Goal: Information Seeking & Learning: Understand process/instructions

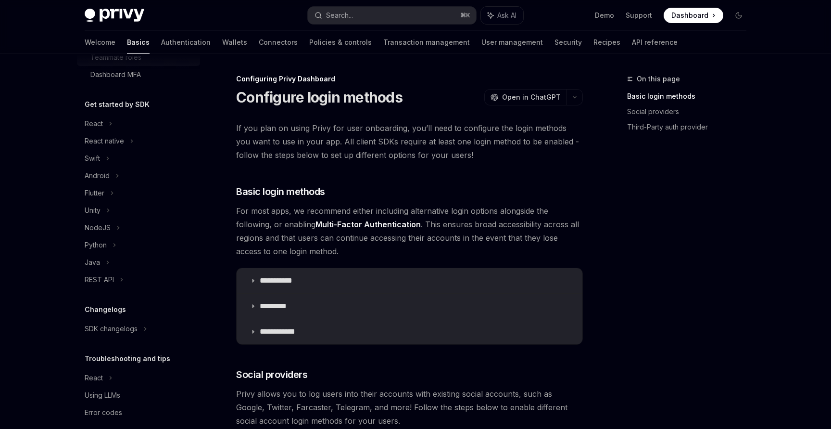
scroll to position [174, 0]
click at [128, 141] on div "React native" at bounding box center [138, 142] width 123 height 17
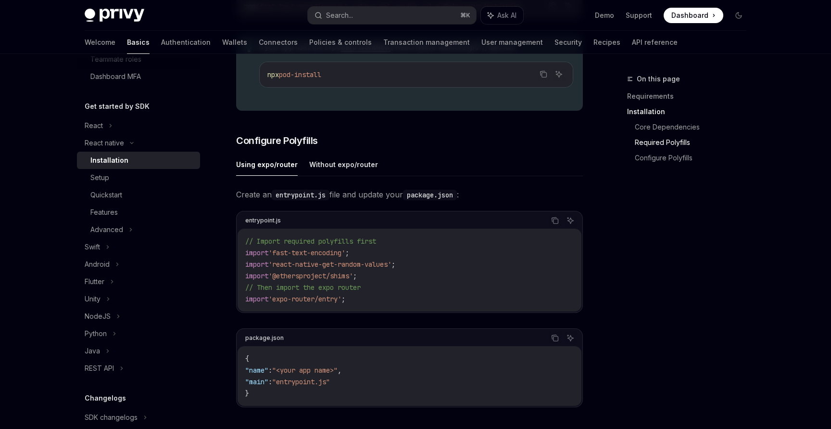
scroll to position [671, 0]
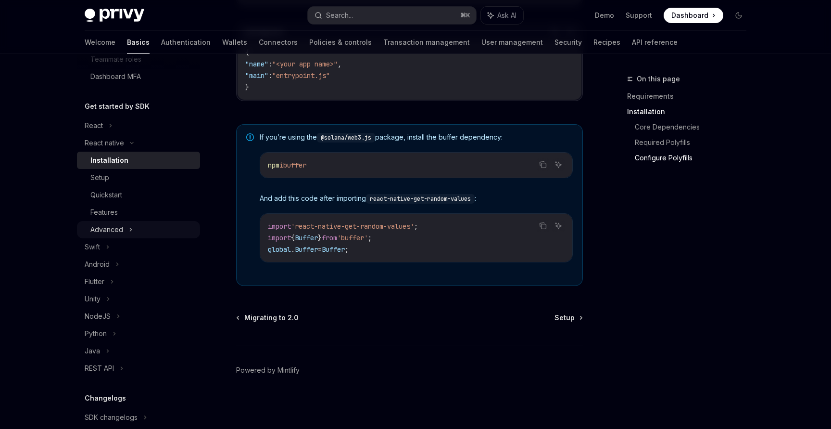
click at [130, 231] on icon at bounding box center [131, 230] width 4 height 12
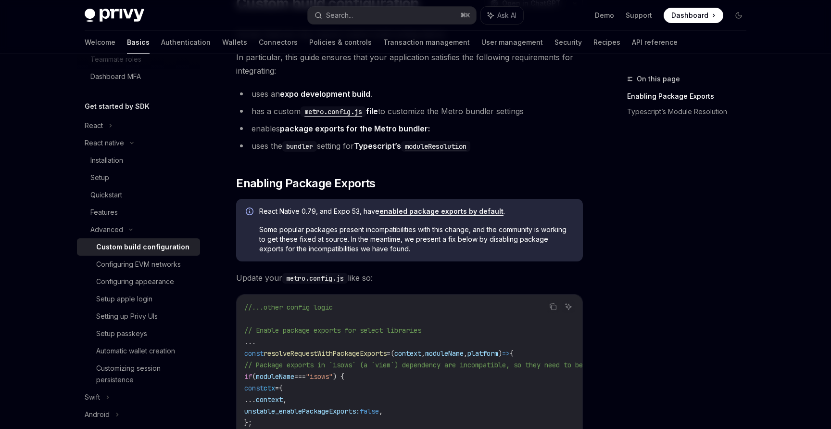
scroll to position [113, 0]
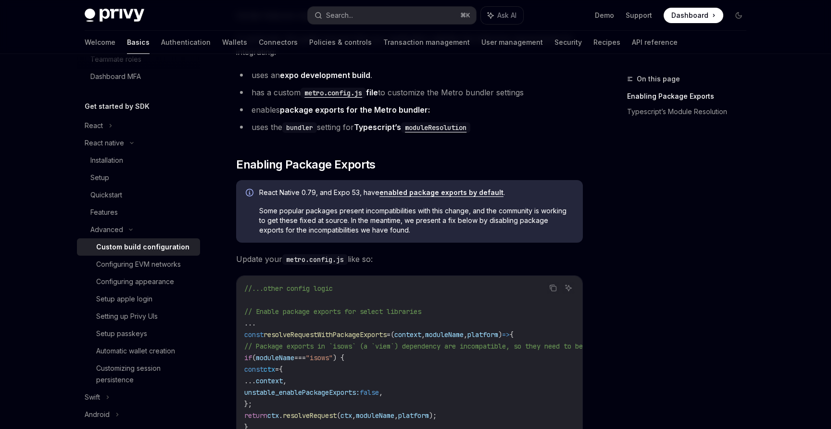
type textarea "*"
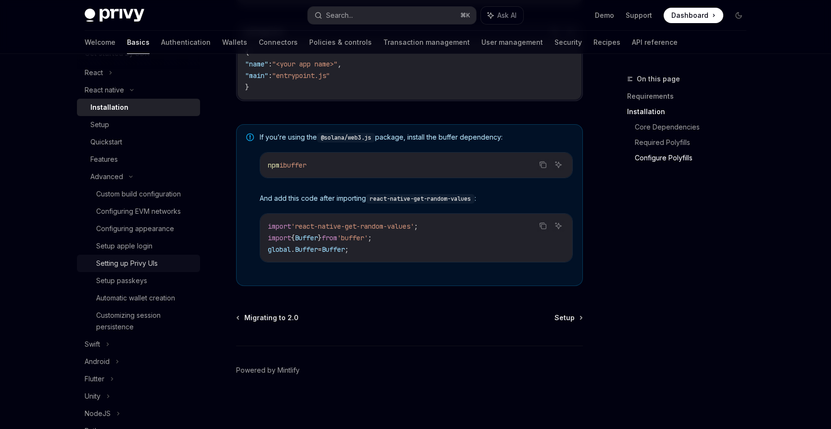
scroll to position [229, 0]
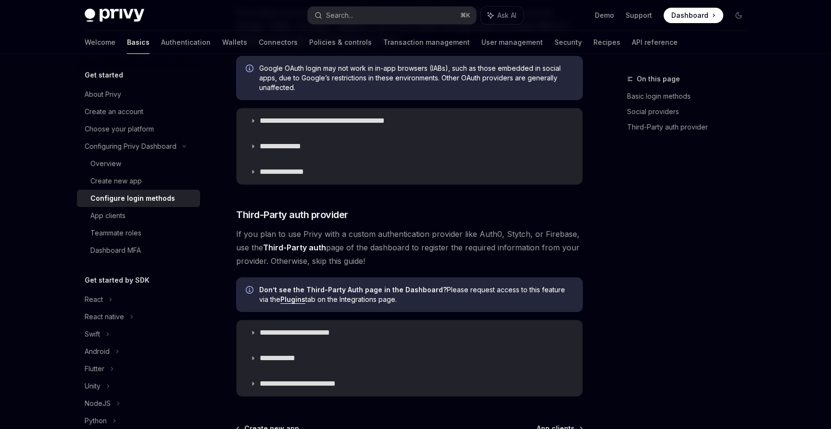
scroll to position [492, 0]
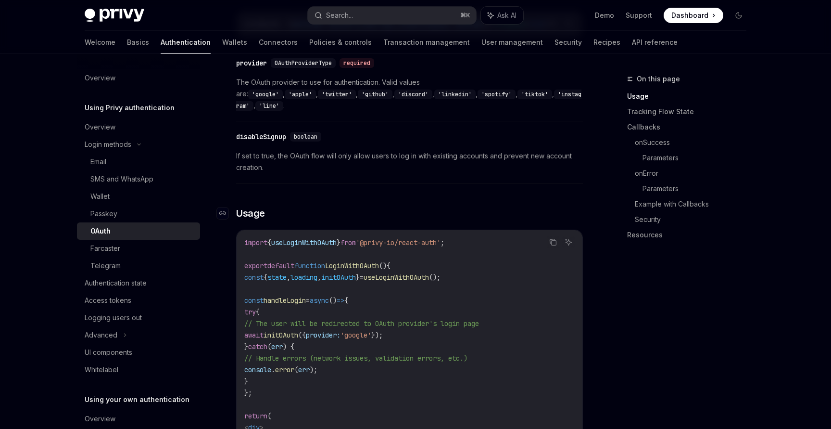
scroll to position [446, 0]
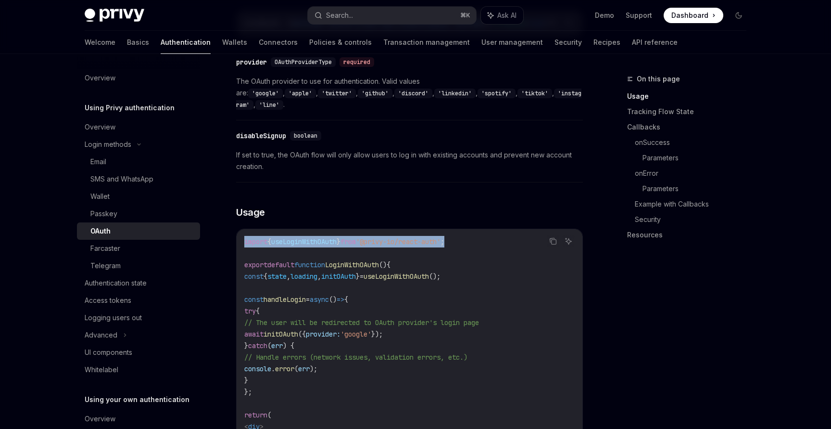
drag, startPoint x: 478, startPoint y: 224, endPoint x: 244, endPoint y: 223, distance: 234.3
click at [244, 229] on div "import { useLoginWithOAuth } from '@privy-io/react-auth' ; export default funct…" at bounding box center [410, 368] width 346 height 279
copy span "import { useLoginWithOAuth } from '@privy-io/react-auth' ;"
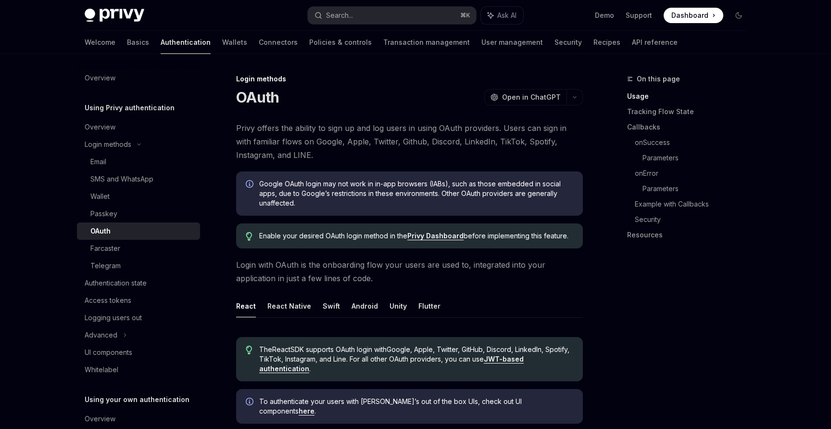
scroll to position [1, 0]
click at [279, 303] on button "React Native" at bounding box center [289, 304] width 44 height 23
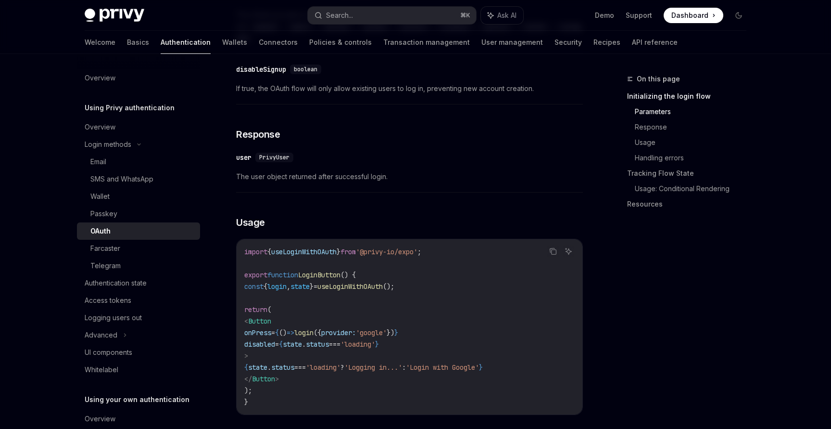
scroll to position [757, 0]
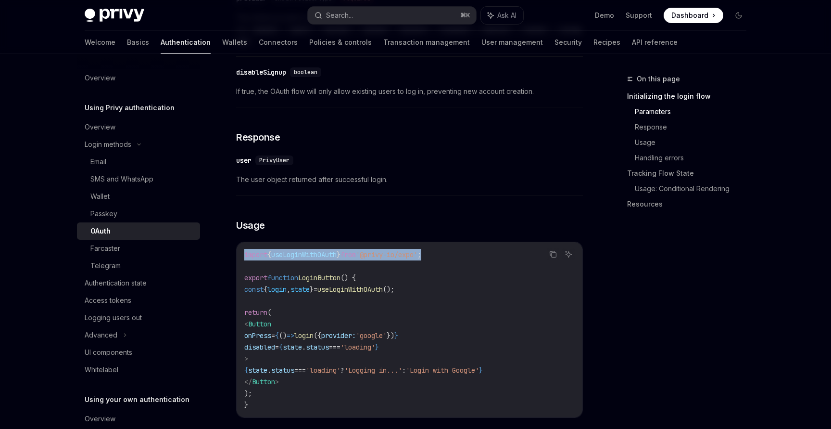
drag, startPoint x: 452, startPoint y: 234, endPoint x: 241, endPoint y: 234, distance: 210.2
click at [241, 242] on div "import { useLoginWithOAuth } from '@privy-io/expo' ; export function LoginButto…" at bounding box center [410, 329] width 346 height 175
copy span "import { useLoginWithOAuth } from '@privy-io/expo' ;"
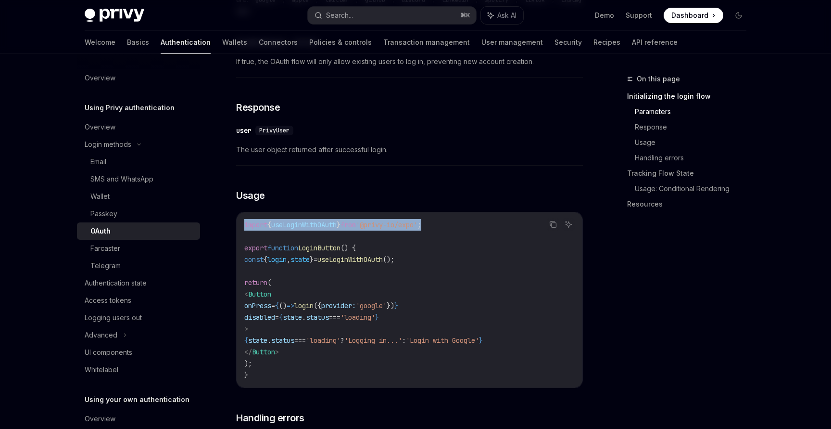
scroll to position [798, 0]
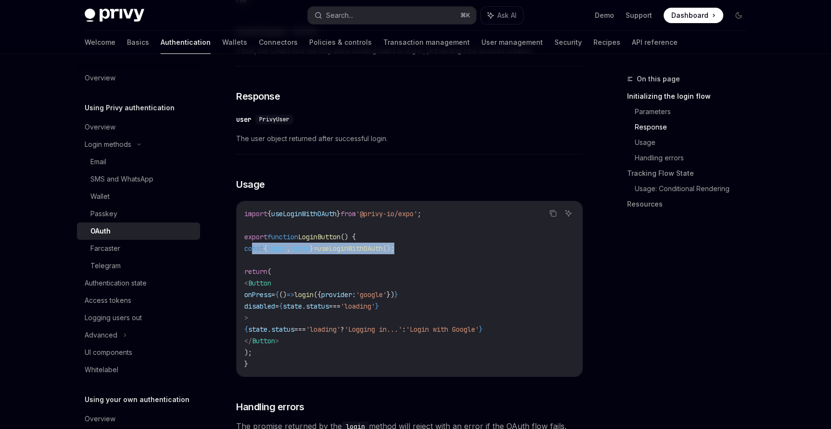
drag, startPoint x: 437, startPoint y: 227, endPoint x: 253, endPoint y: 224, distance: 183.8
click at [251, 227] on code "import { useLoginWithOAuth } from '@privy-io/expo' ; export function LoginButto…" at bounding box center [409, 289] width 330 height 162
copy span "const { login , state } = useLoginWithOAuth ();"
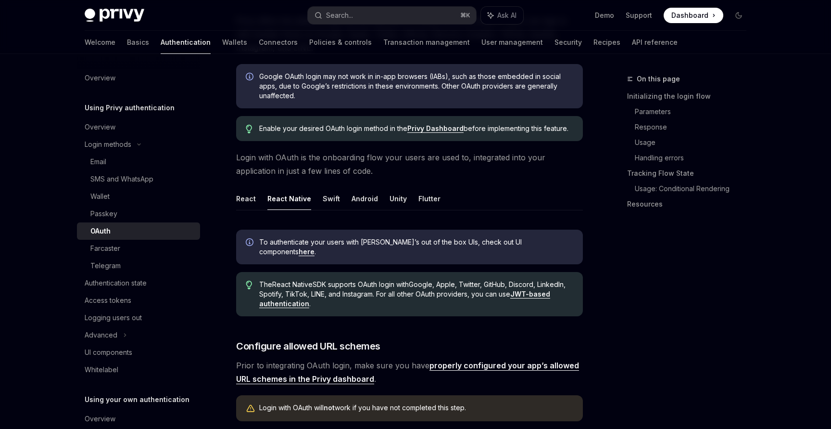
scroll to position [102, 0]
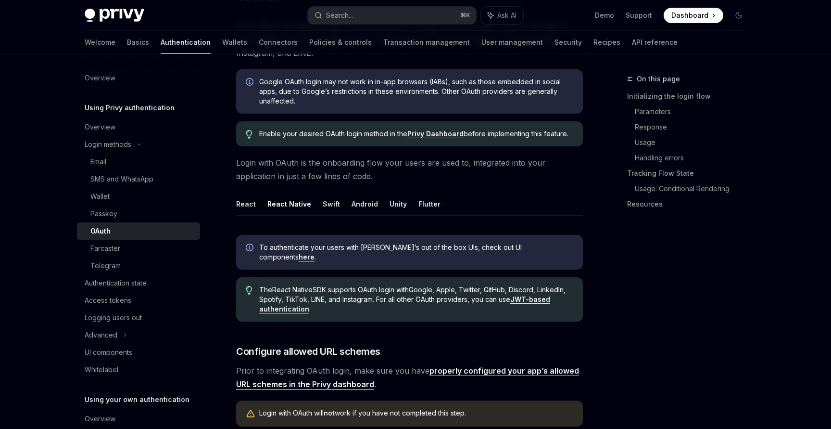
click at [250, 203] on button "React" at bounding box center [246, 203] width 20 height 23
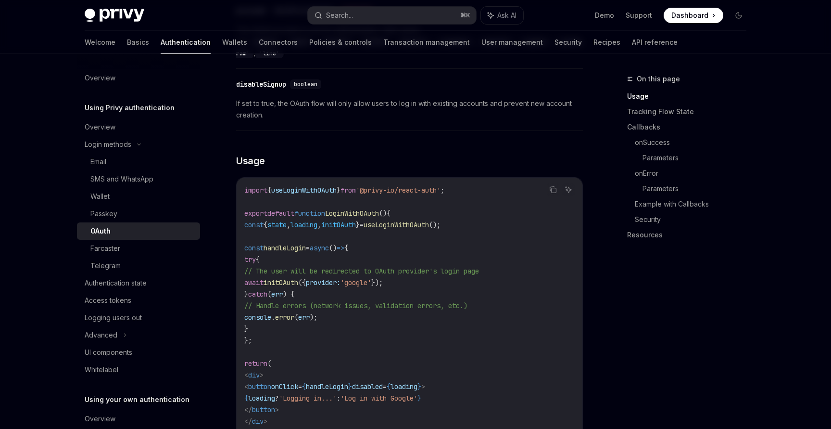
scroll to position [498, 0]
drag, startPoint x: 494, startPoint y: 205, endPoint x: 243, endPoint y: 207, distance: 250.1
click at [243, 207] on div "import { useLoginWithOAuth } from '@privy-io/react-auth' ; export default funct…" at bounding box center [410, 316] width 346 height 279
copy span "const { state , loading , initOAuth } = useLoginWithOAuth ();"
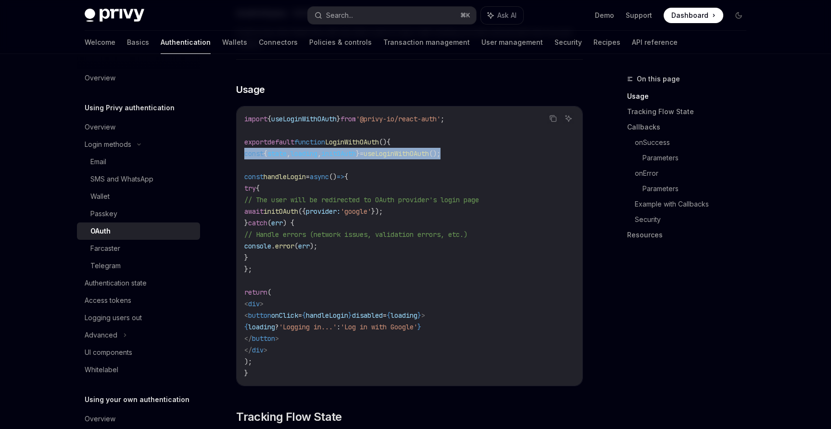
scroll to position [569, 0]
drag, startPoint x: 263, startPoint y: 252, endPoint x: 241, endPoint y: 160, distance: 94.3
click at [241, 160] on div "import { useLoginWithOAuth } from '@privy-io/react-auth' ; export default funct…" at bounding box center [410, 245] width 346 height 279
copy code "const handleLogin = async () => { try { // The user will be redirected to OAuth…"
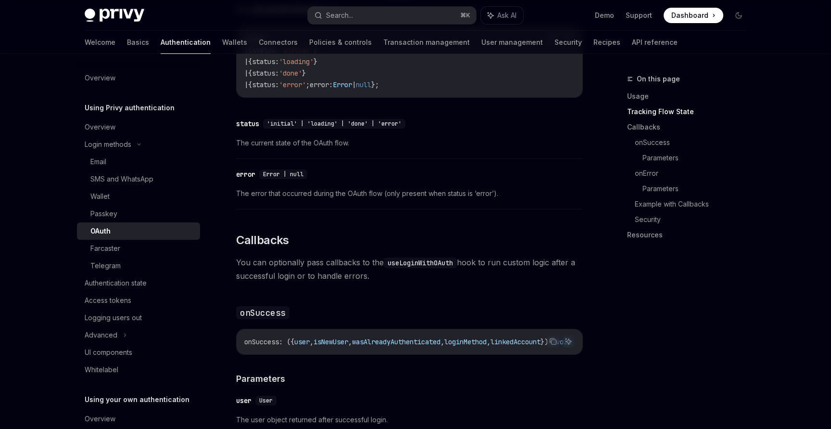
scroll to position [997, 0]
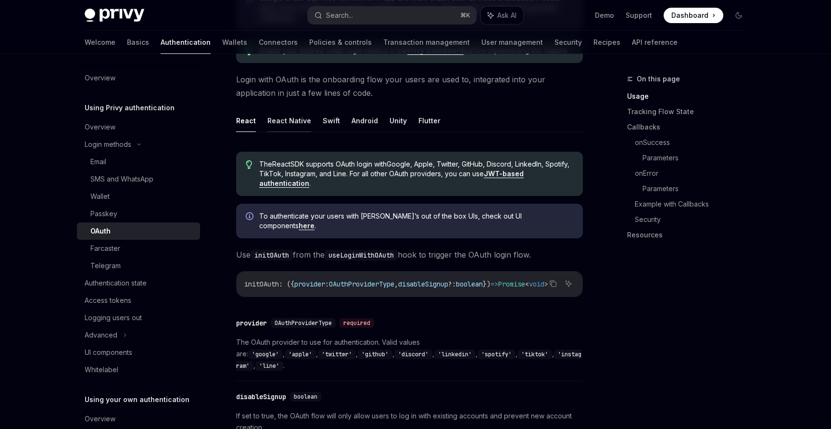
click at [292, 120] on button "React Native" at bounding box center [289, 120] width 44 height 23
type textarea "*"
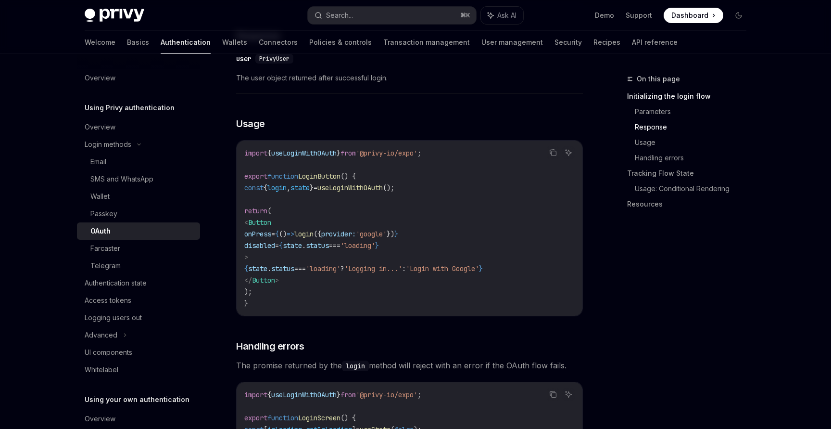
scroll to position [864, 0]
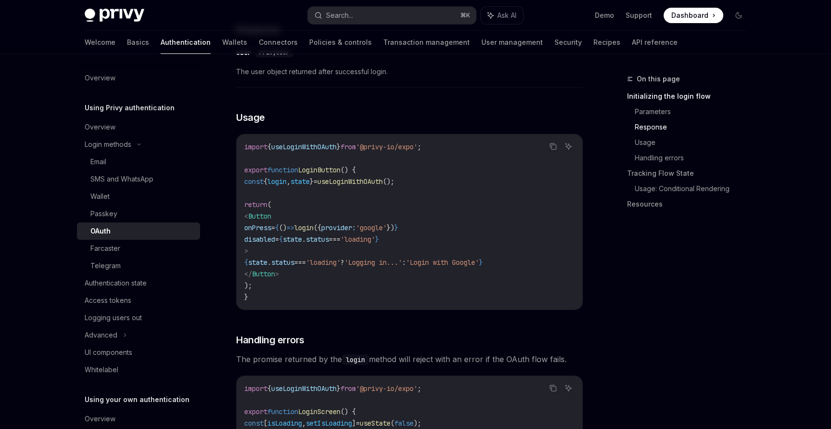
drag, startPoint x: 447, startPoint y: 207, endPoint x: 328, endPoint y: 207, distance: 119.8
click at [328, 223] on span "onPress = { () => login ({ provider: 'google' }) }" at bounding box center [321, 227] width 154 height 9
copy span "login ({ provider: 'google' })"
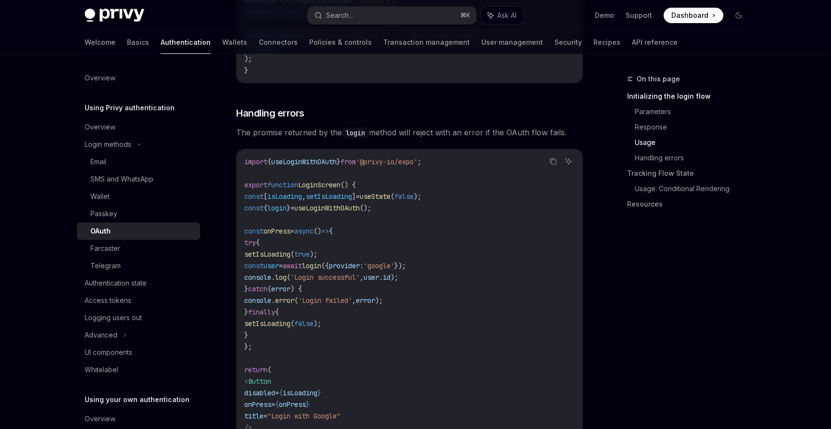
scroll to position [1090, 0]
drag, startPoint x: 472, startPoint y: 244, endPoint x: 287, endPoint y: 246, distance: 185.2
click at [287, 246] on code "import { useLoginWithOAuth } from '@privy-io/expo' ; export function LoginScree…" at bounding box center [409, 307] width 330 height 300
click at [321, 326] on code "import { useLoginWithOAuth } from '@privy-io/expo' ; export function LoginScree…" at bounding box center [409, 307] width 330 height 300
drag, startPoint x: 263, startPoint y: 329, endPoint x: 252, endPoint y: 176, distance: 153.3
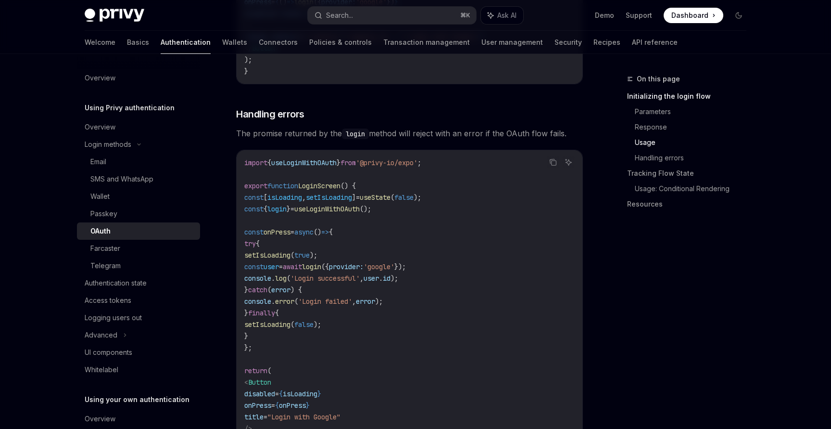
click at [252, 176] on code "import { useLoginWithOAuth } from '@privy-io/expo' ; export function LoginScree…" at bounding box center [409, 307] width 330 height 300
copy code "const [ isLoading , setIsLoading ] = useState ( false ); const { login } = useL…"
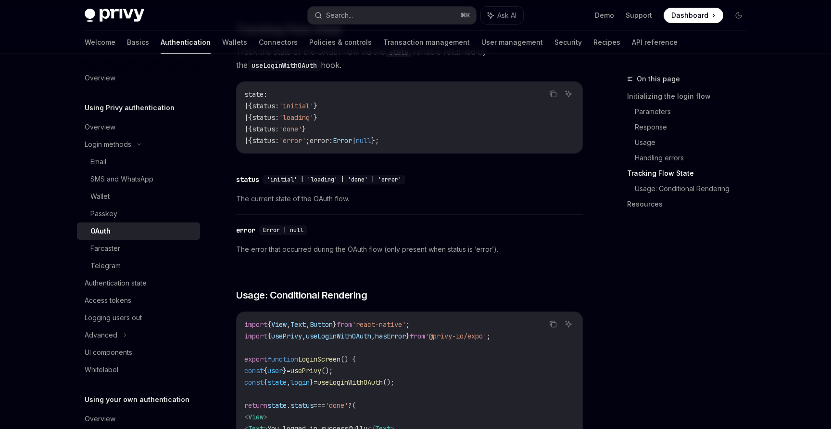
scroll to position [1562, 0]
